Goal: Find specific page/section: Find specific page/section

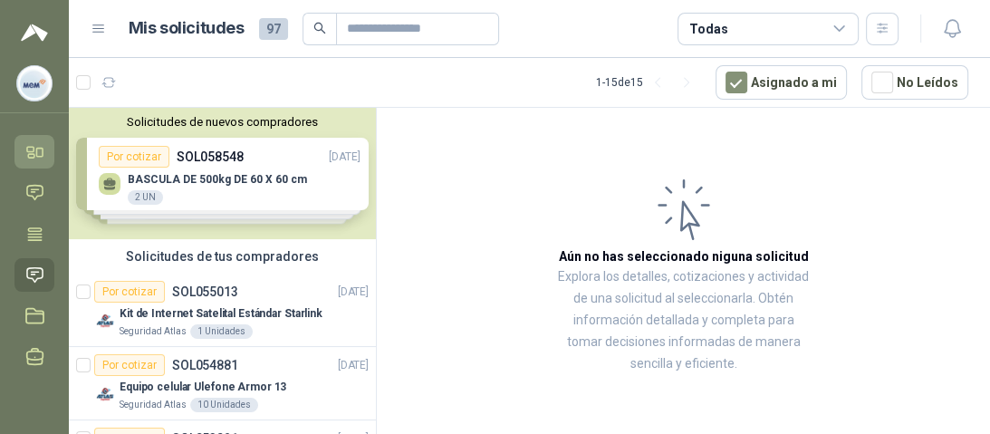
click at [38, 151] on icon at bounding box center [34, 151] width 19 height 19
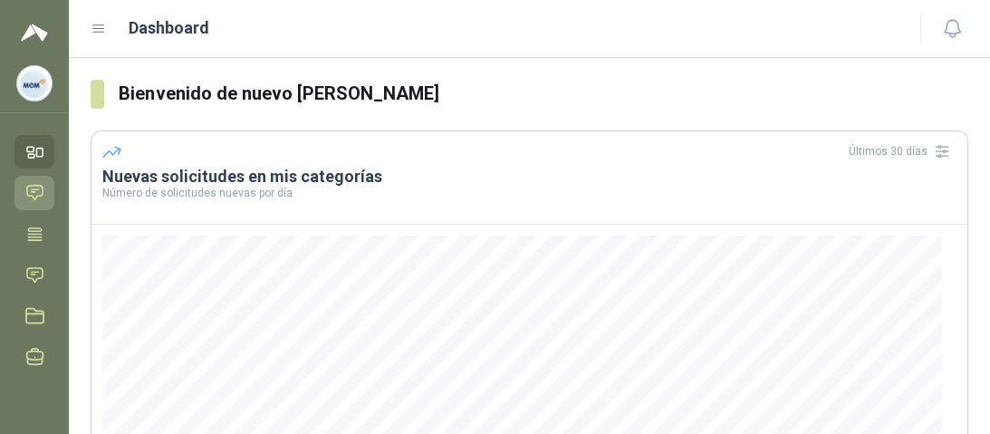
click at [40, 185] on icon at bounding box center [34, 192] width 19 height 19
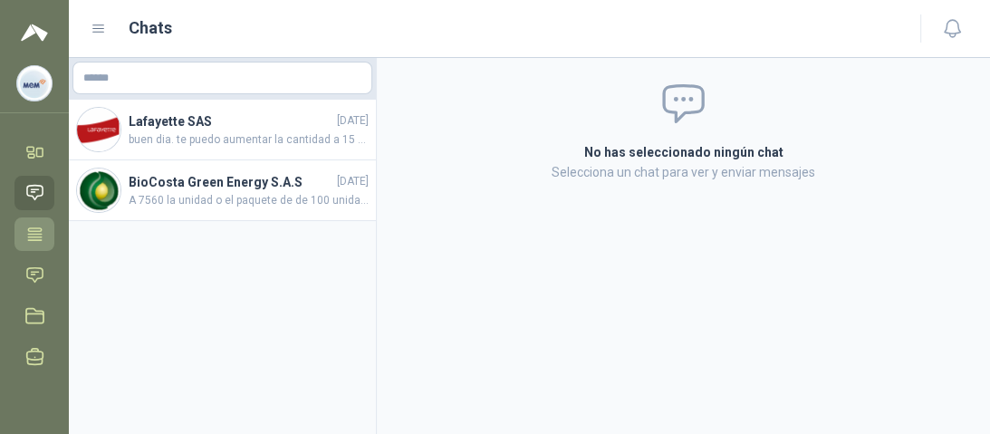
click at [39, 231] on icon at bounding box center [35, 233] width 14 height 12
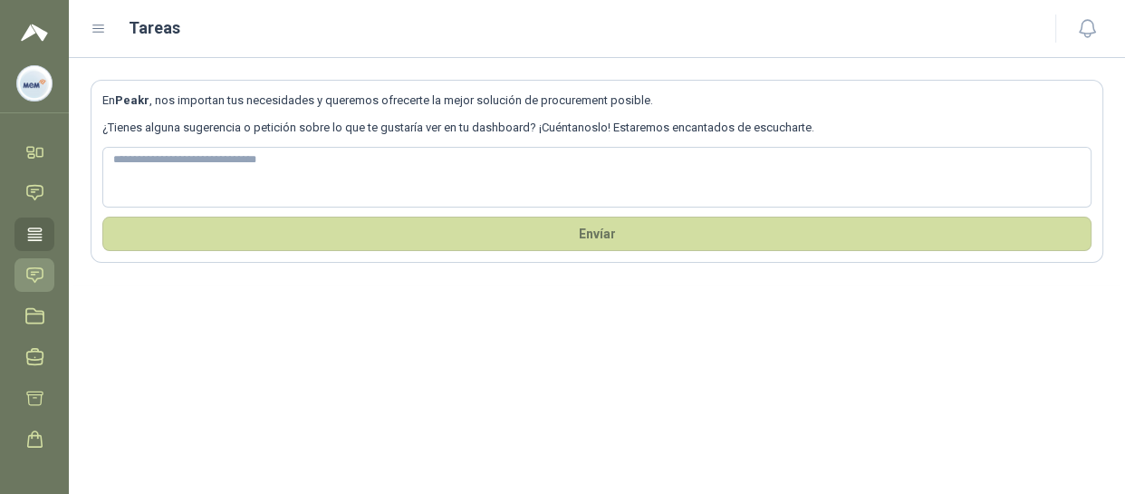
click at [36, 280] on icon at bounding box center [34, 274] width 15 height 14
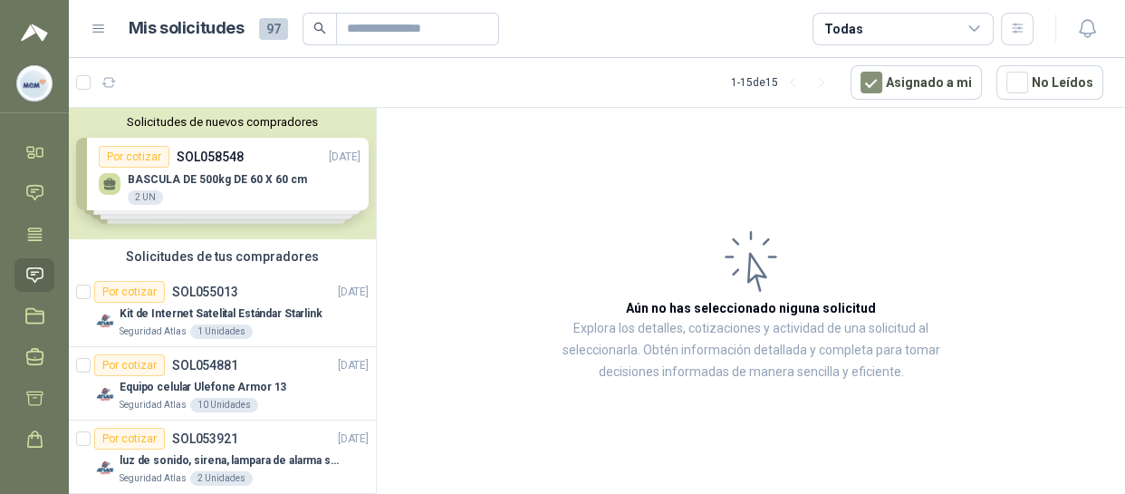
click at [194, 172] on div "Solicitudes de nuevos compradores Por cotizar SOL058548 [DATE] BASCULA DE 500kg…" at bounding box center [222, 173] width 307 height 131
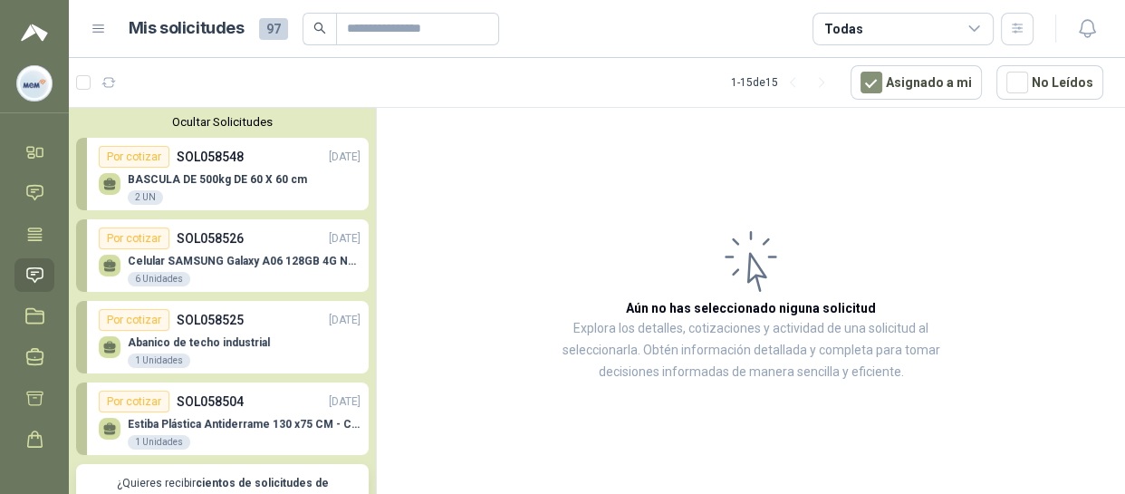
click at [207, 177] on p "BASCULA DE 500kg DE 60 X 60 cm" at bounding box center [217, 179] width 179 height 13
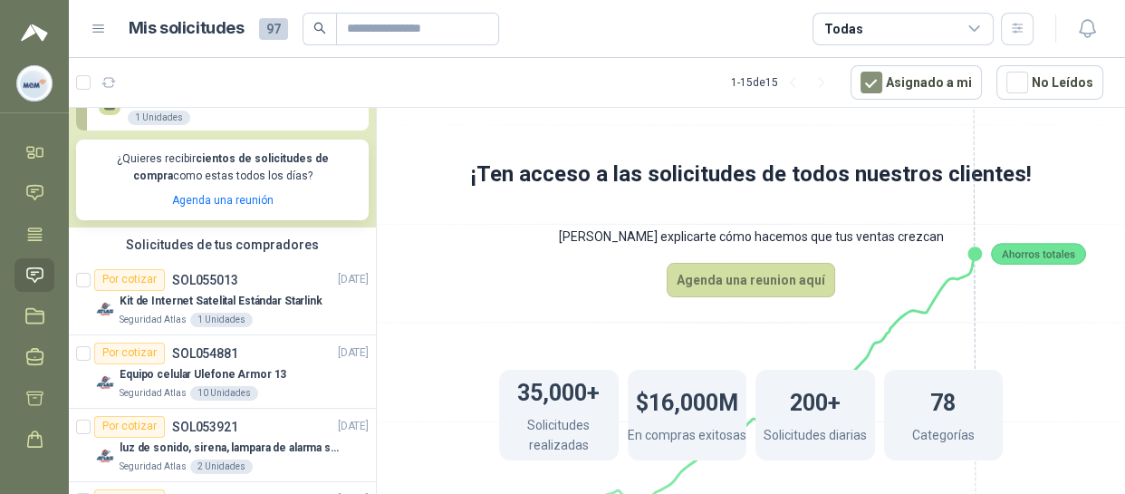
scroll to position [329, 0]
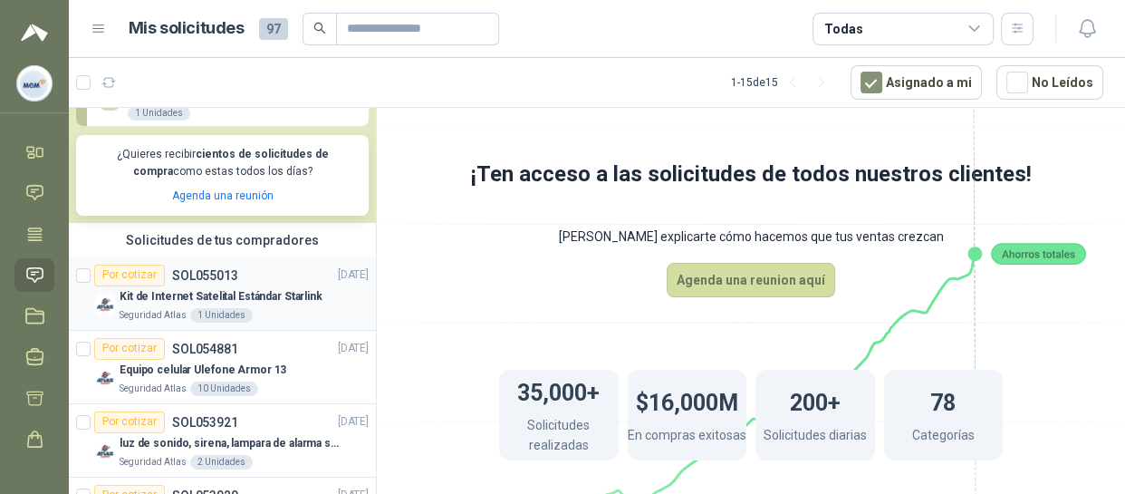
click at [217, 296] on p "Kit de Internet Satelital Estándar Starlink" at bounding box center [221, 296] width 203 height 17
